Goal: Transaction & Acquisition: Purchase product/service

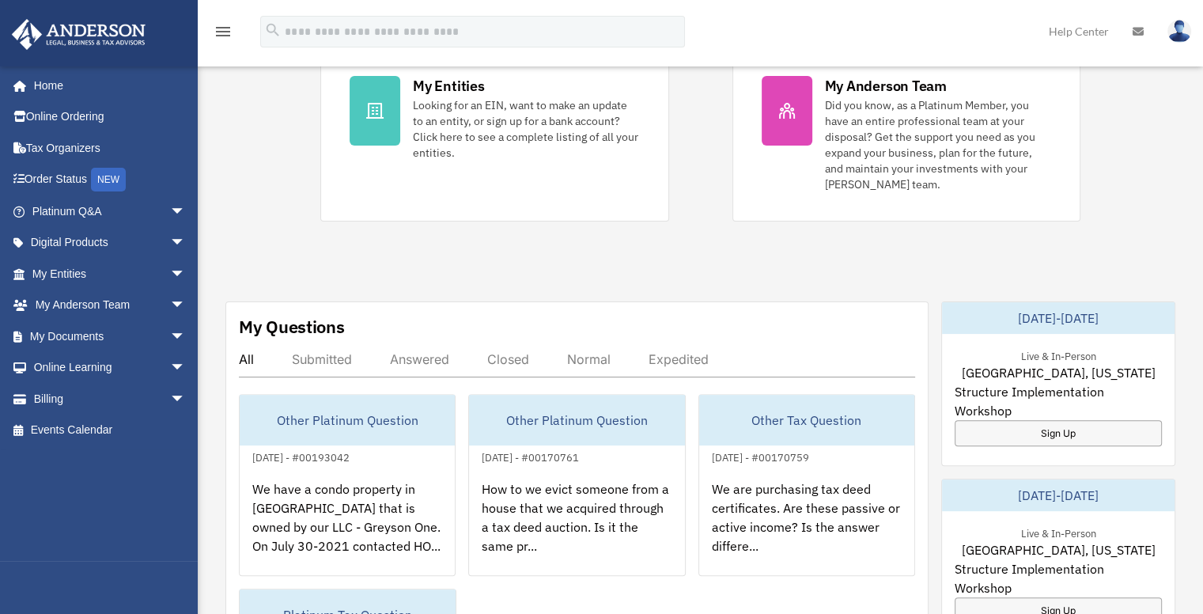
scroll to position [396, 0]
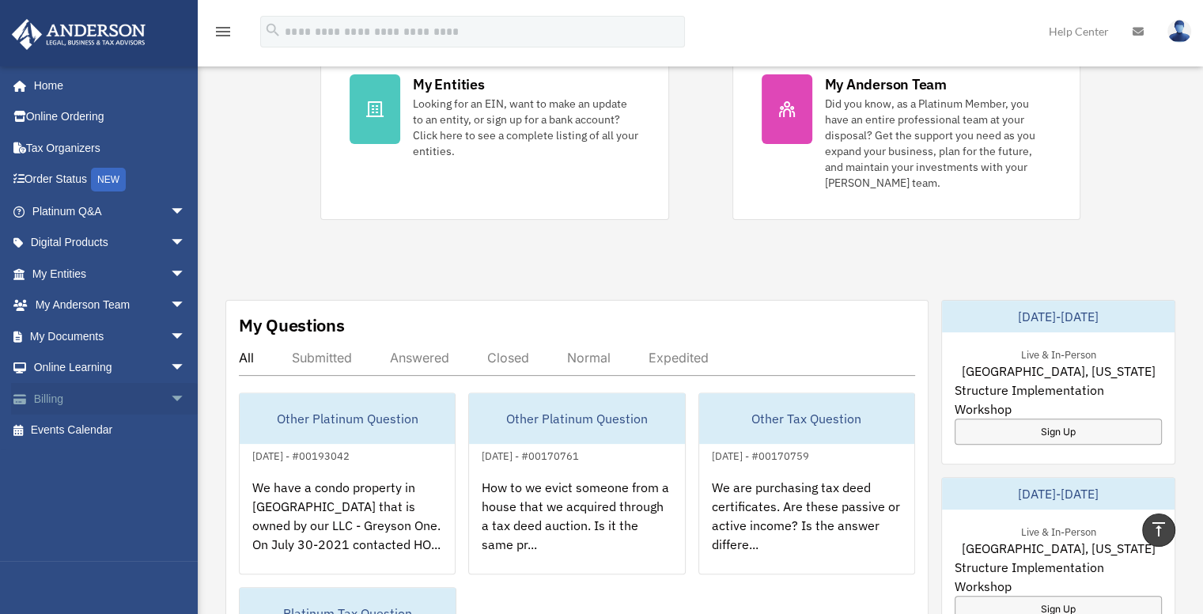
click at [61, 392] on link "Billing arrow_drop_down" at bounding box center [110, 399] width 199 height 32
click at [170, 392] on span "arrow_drop_down" at bounding box center [186, 399] width 32 height 32
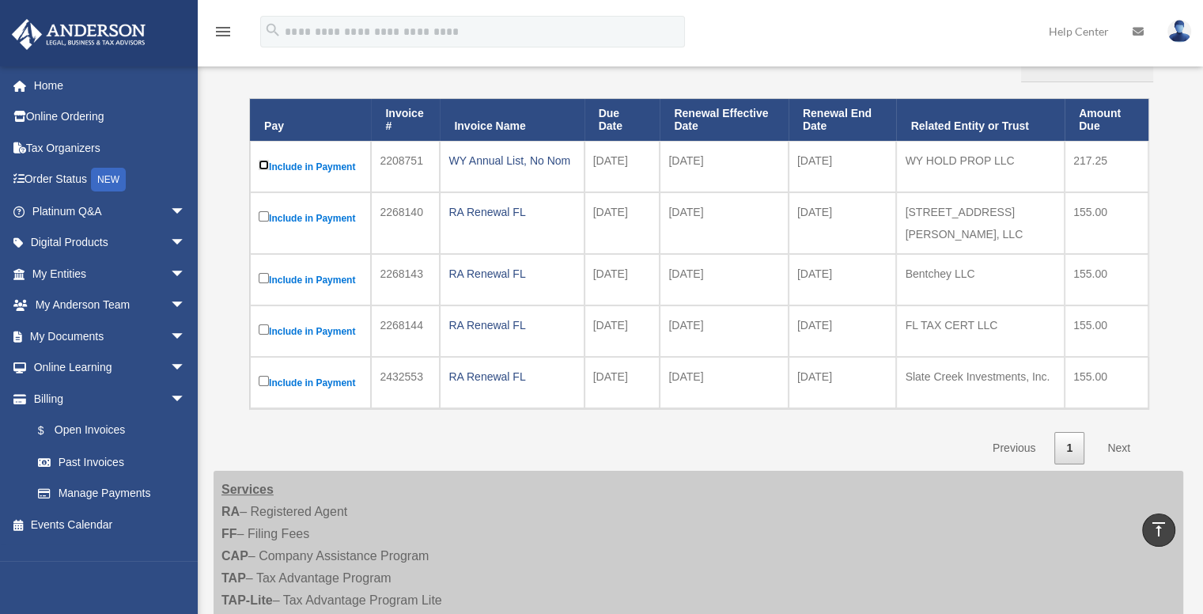
scroll to position [158, 0]
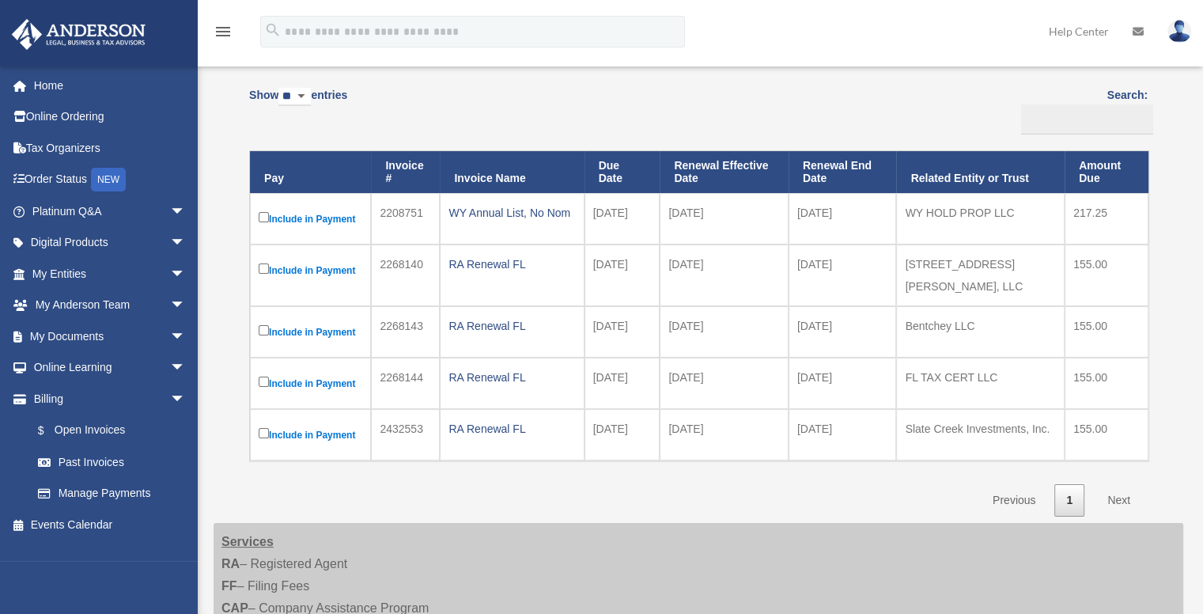
click at [317, 216] on label "Include in Payment" at bounding box center [311, 219] width 104 height 20
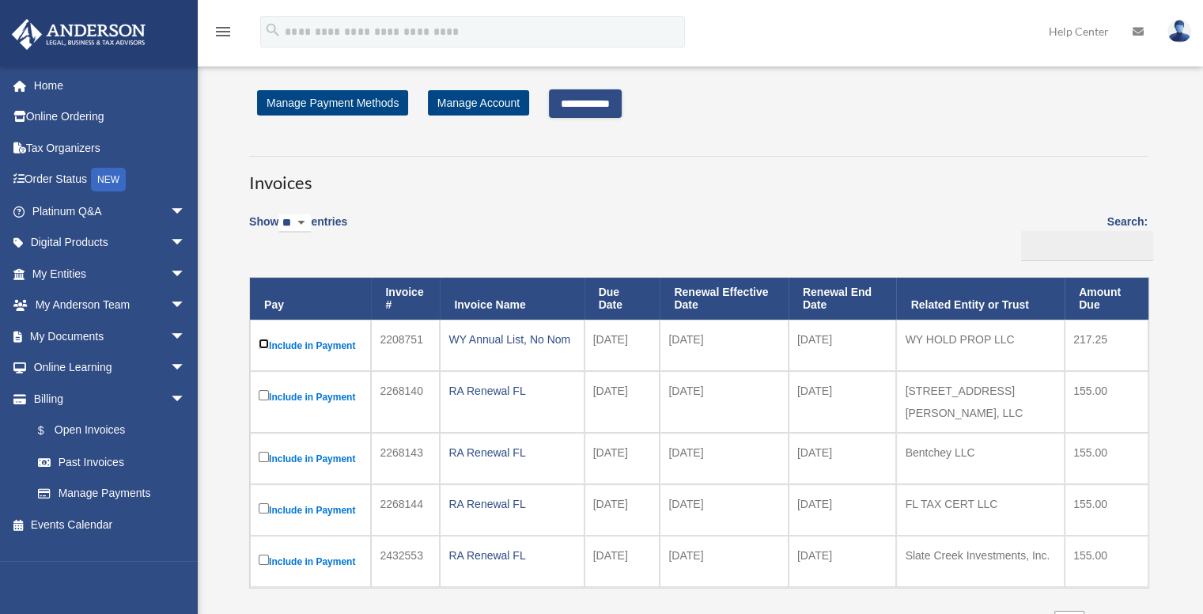
scroll to position [0, 0]
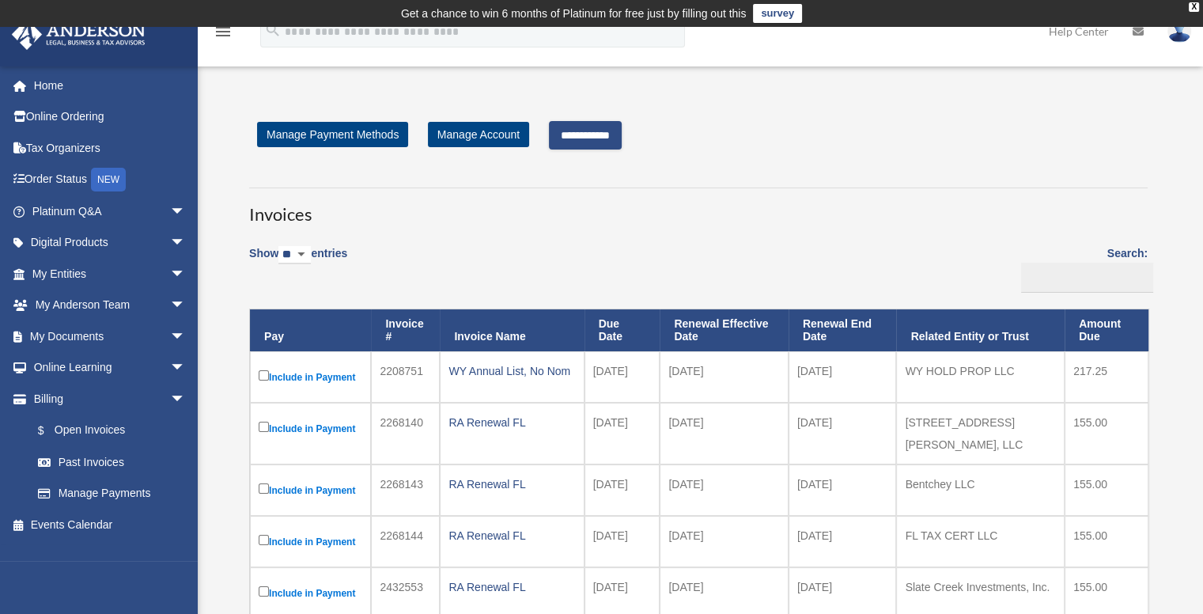
click at [609, 131] on input "**********" at bounding box center [585, 135] width 73 height 28
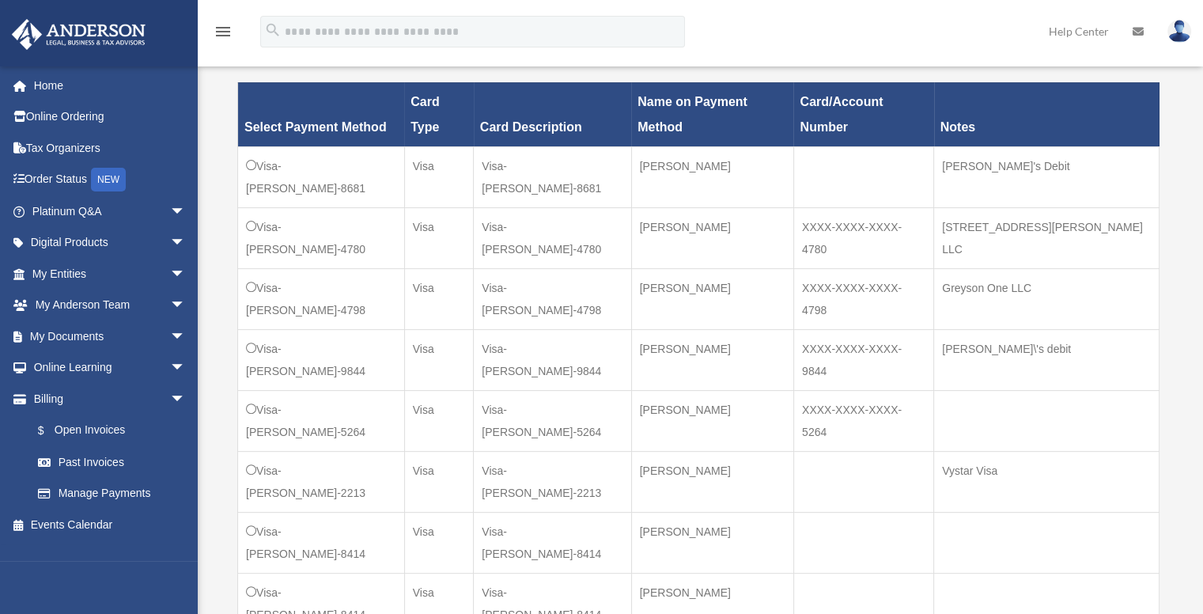
scroll to position [475, 0]
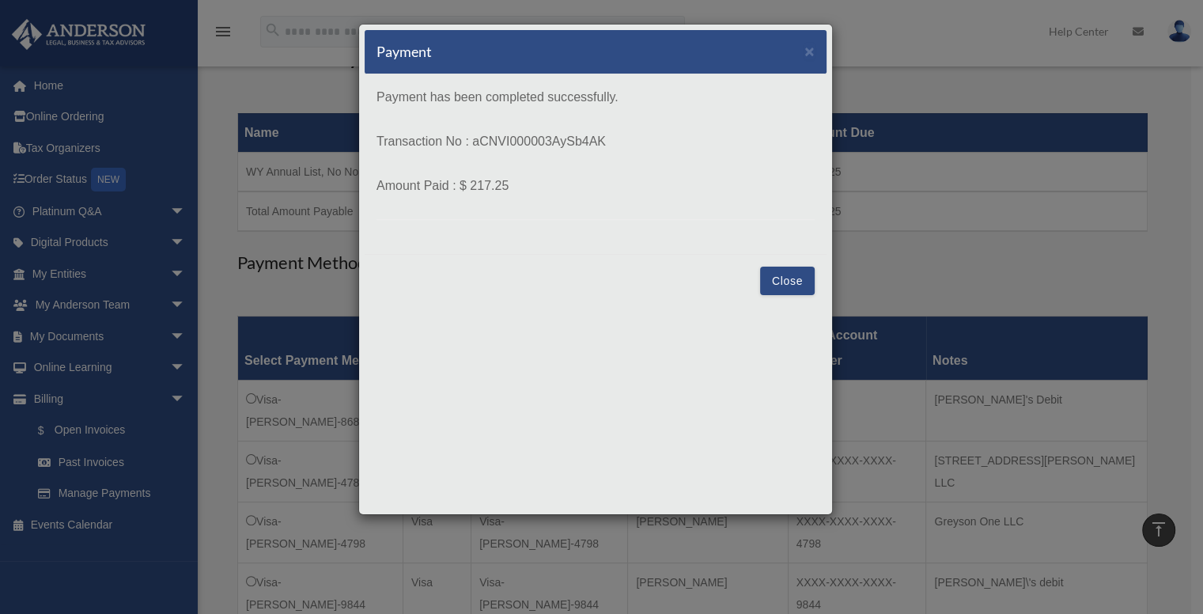
scroll to position [237, 0]
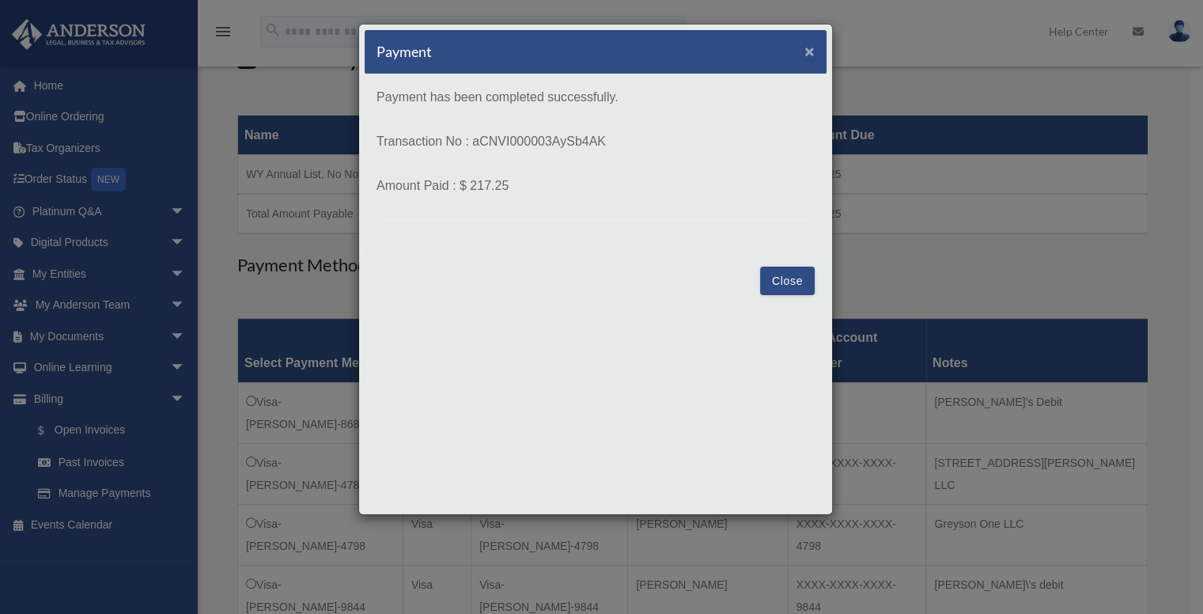
click at [811, 43] on span "×" at bounding box center [810, 51] width 10 height 18
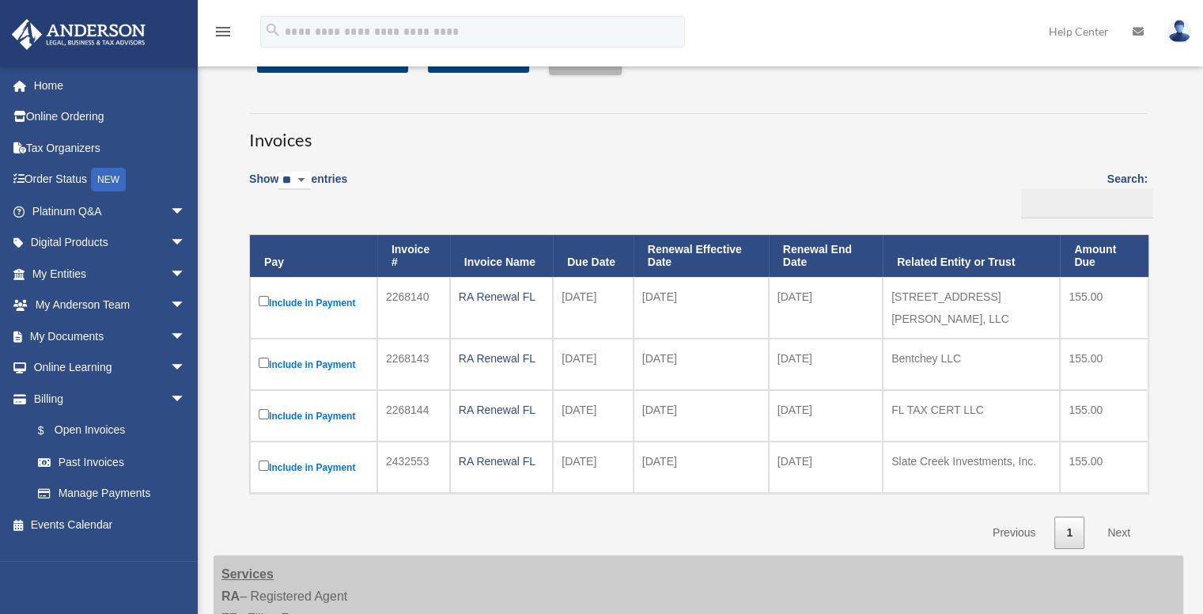
scroll to position [158, 0]
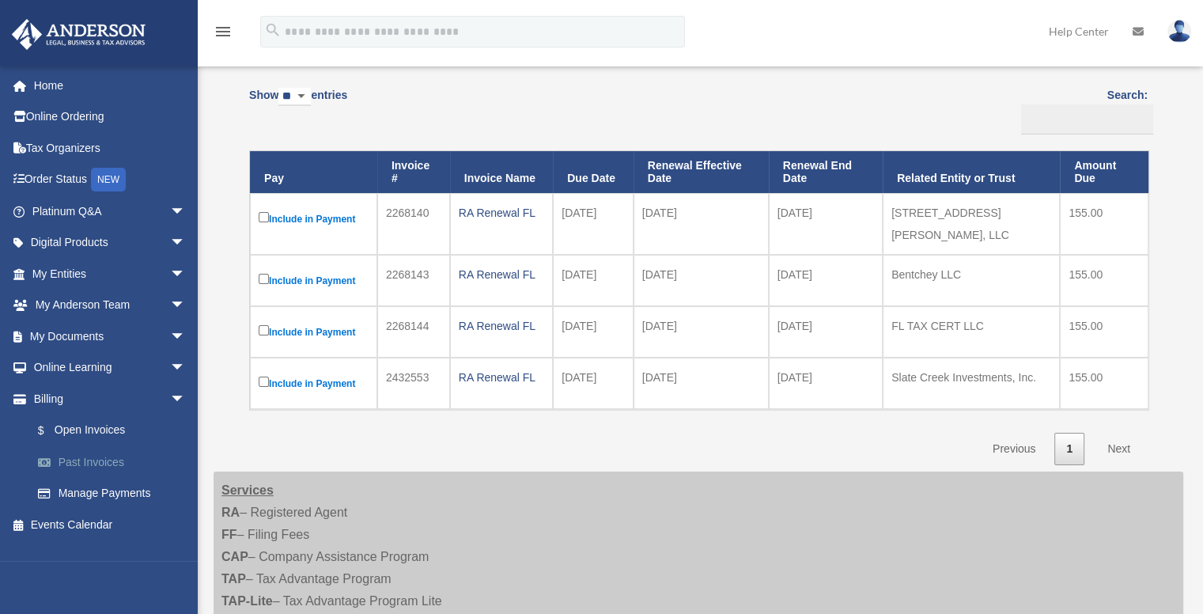
click at [113, 457] on link "Past Invoices" at bounding box center [116, 462] width 188 height 32
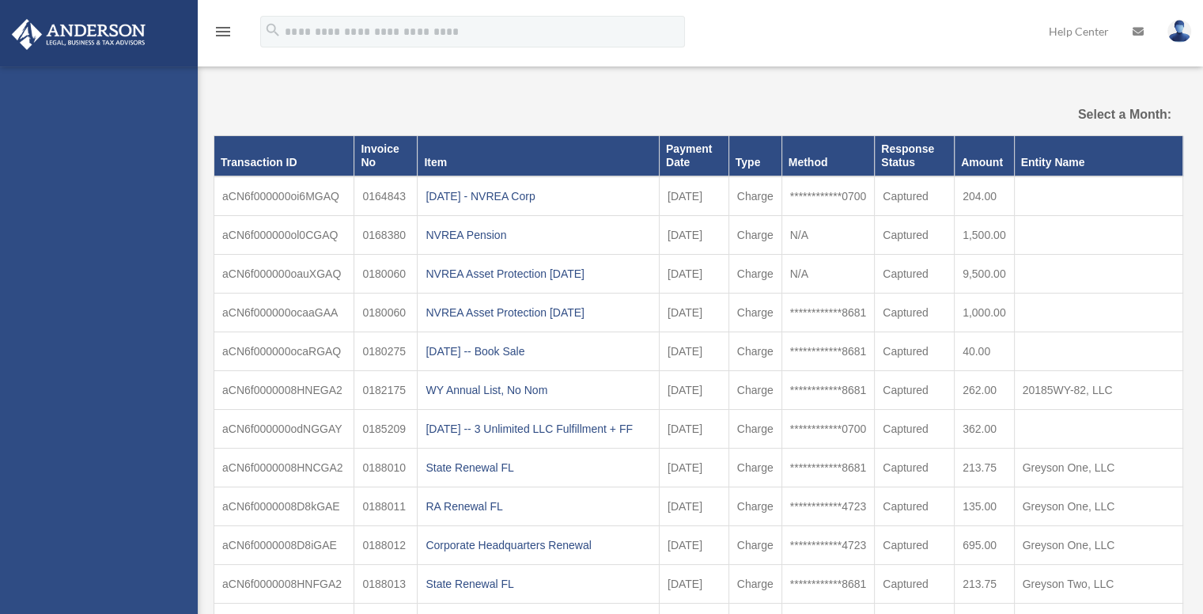
select select
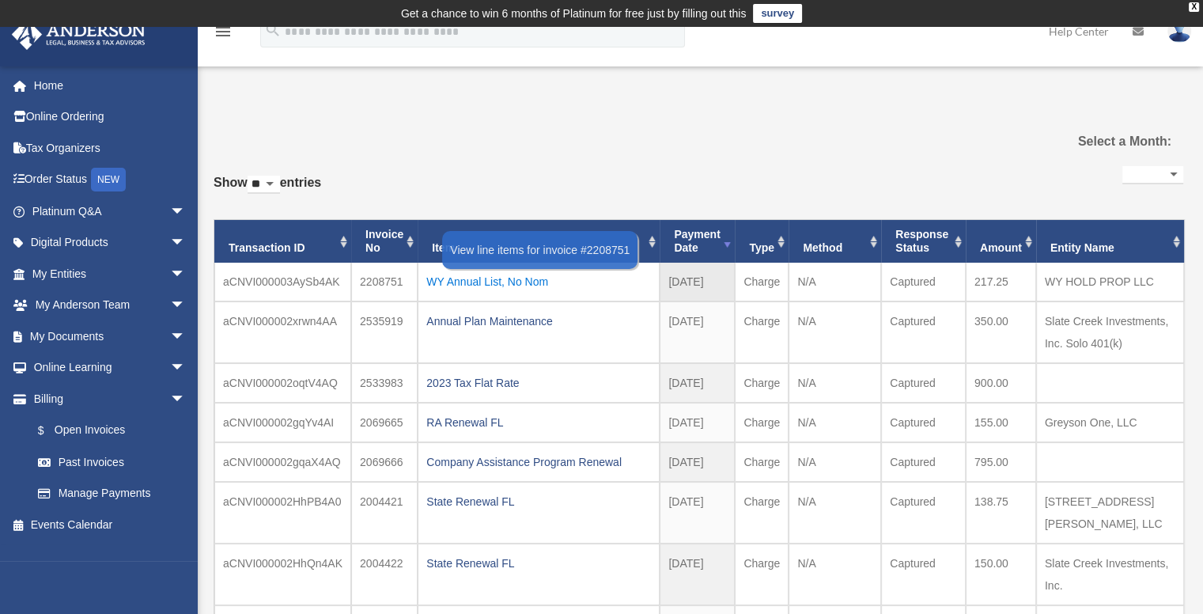
click at [450, 275] on div "WY Annual List, No Nom" at bounding box center [538, 282] width 225 height 22
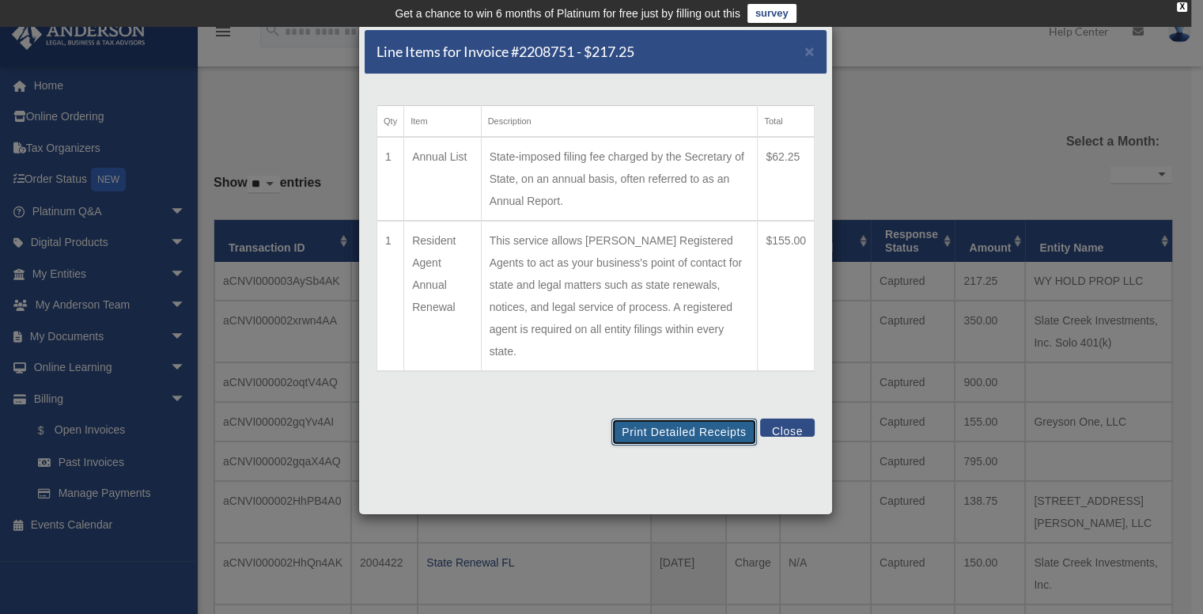
click at [681, 419] on button "Print Detailed Receipts" at bounding box center [684, 432] width 145 height 27
click at [809, 48] on span "×" at bounding box center [810, 51] width 10 height 18
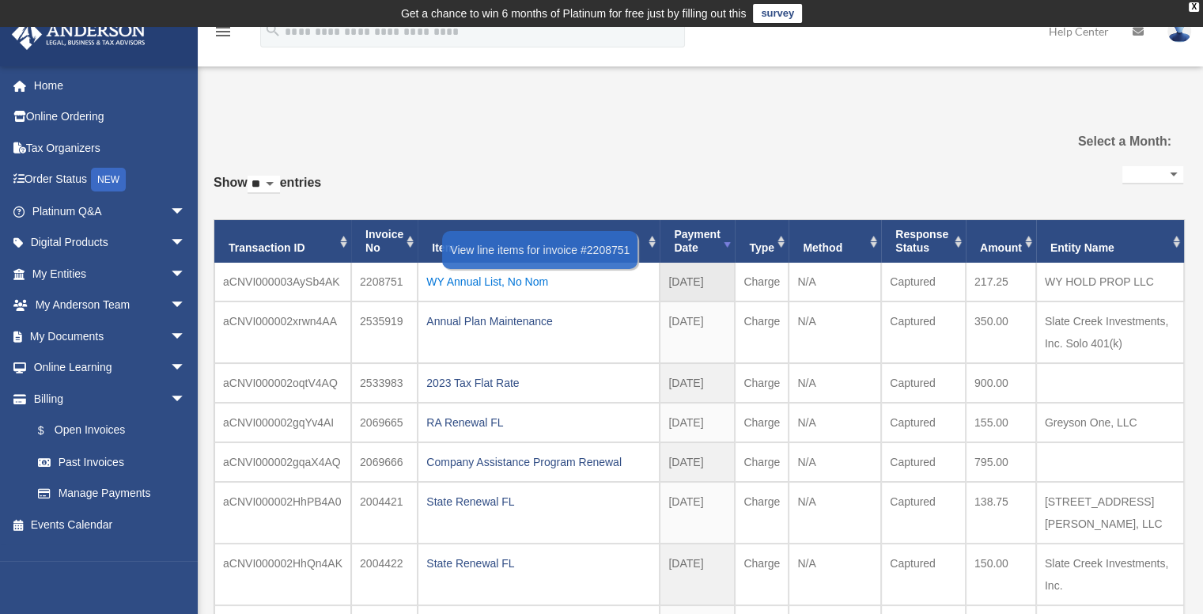
click at [487, 279] on div "WY Annual List, No Nom" at bounding box center [538, 282] width 225 height 22
